Goal: Complete application form

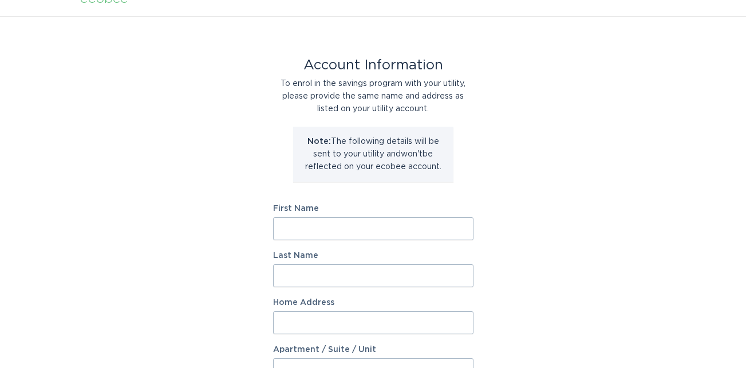
scroll to position [19, 0]
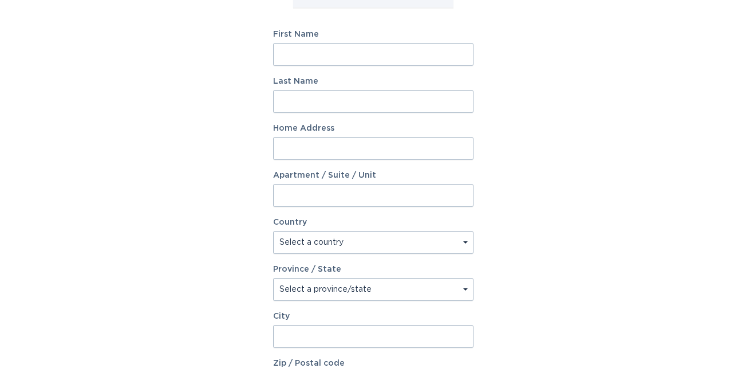
click at [345, 51] on input "First Name" at bounding box center [373, 54] width 201 height 23
click at [345, 52] on input "First Name" at bounding box center [373, 55] width 201 height 23
type input "[PERSON_NAME]"
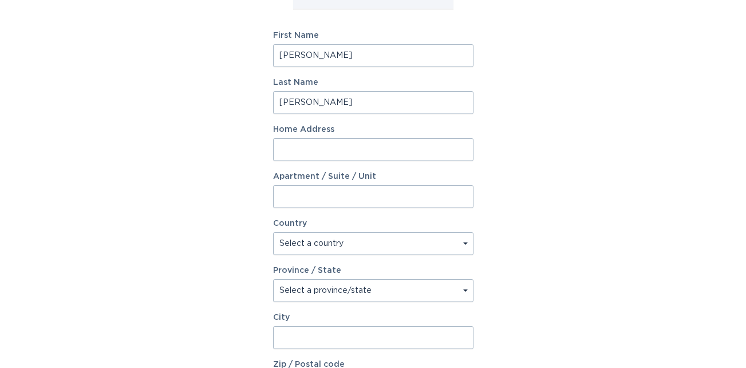
type input "[STREET_ADDRESS]"
select select "US"
type input "Seneca"
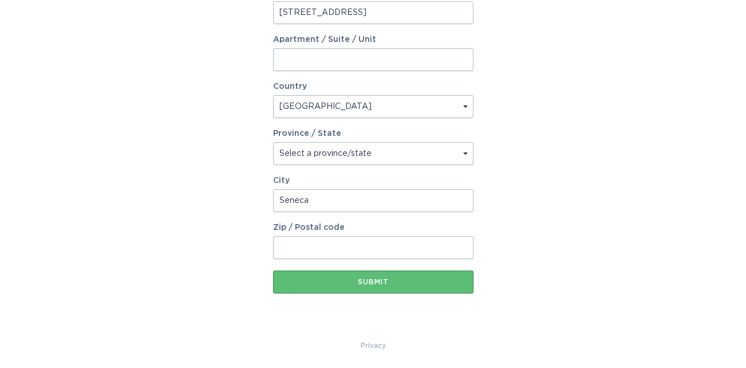
scroll to position [329, 0]
click at [357, 249] on input "Zip / Postal code" at bounding box center [373, 246] width 201 height 23
type input "29678"
click at [512, 278] on div "Account Information To enrol in the savings program with your utility, please p…" at bounding box center [373, 21] width 746 height 633
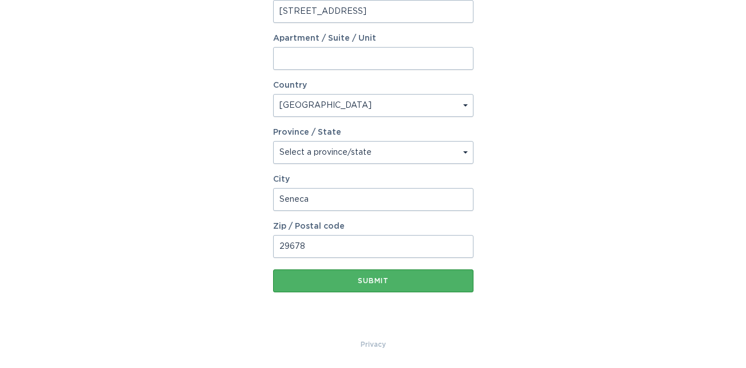
click at [398, 280] on div "Submit" at bounding box center [373, 280] width 189 height 7
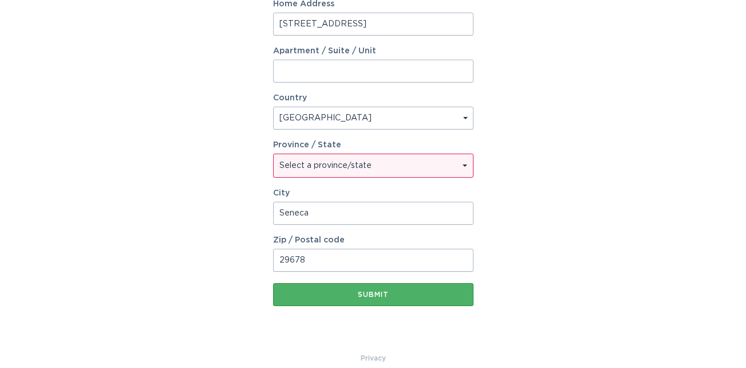
scroll to position [342, 0]
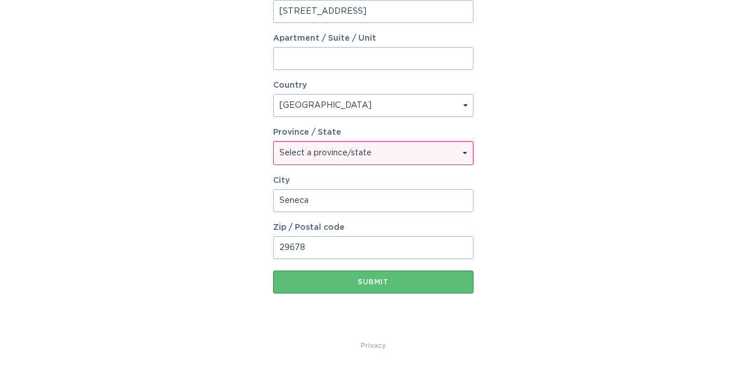
click at [368, 153] on select "Select a province/state [US_STATE] [US_STATE] [US_STATE] [US_STATE] [US_STATE] …" at bounding box center [373, 153] width 199 height 23
click at [371, 152] on select "Select a province/state [US_STATE] [US_STATE] [US_STATE] [US_STATE] [US_STATE] …" at bounding box center [373, 153] width 199 height 23
click at [368, 157] on select "Select a province/state [US_STATE] [US_STATE] [US_STATE] [US_STATE] [US_STATE] …" at bounding box center [373, 153] width 199 height 23
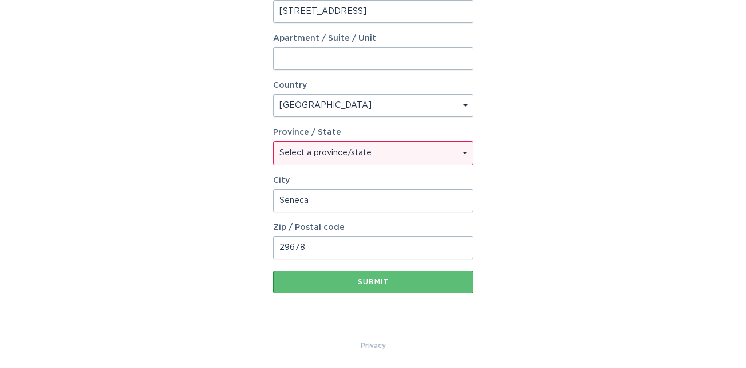
select select "SC"
click at [274, 142] on select "Select a province/state [US_STATE] [US_STATE] [US_STATE] [US_STATE] [US_STATE] …" at bounding box center [373, 153] width 199 height 23
click at [363, 282] on div "Submit" at bounding box center [373, 281] width 189 height 7
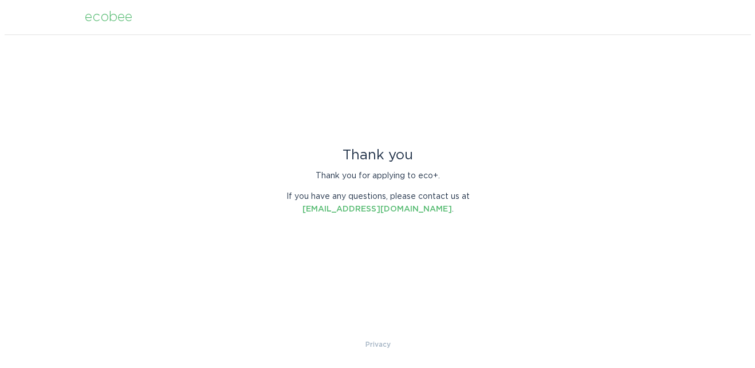
scroll to position [0, 0]
